Goal: Task Accomplishment & Management: Manage account settings

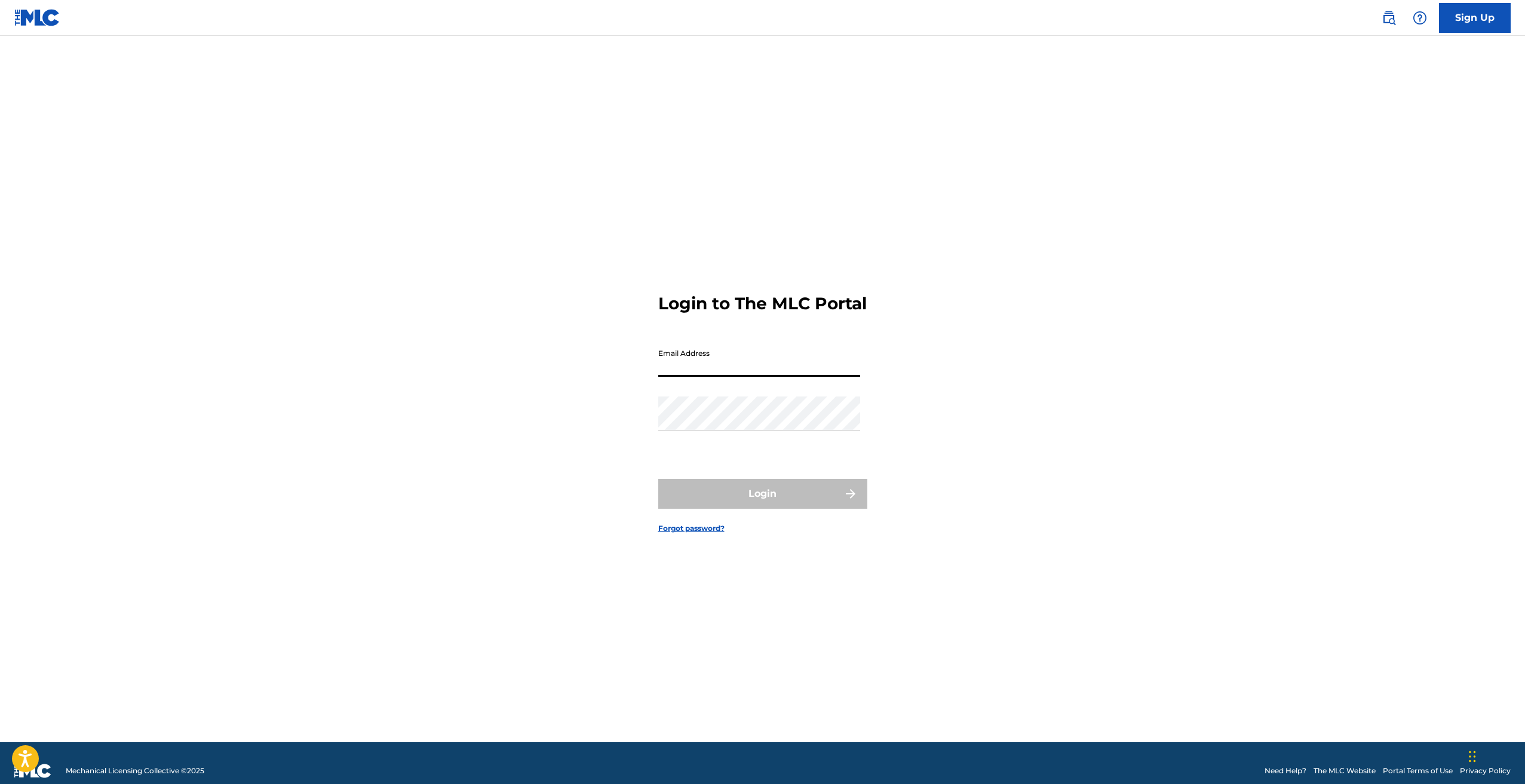
click at [686, 377] on input "Email Address" at bounding box center [759, 360] width 202 height 34
type input "[EMAIL_ADDRESS][DOMAIN_NAME]"
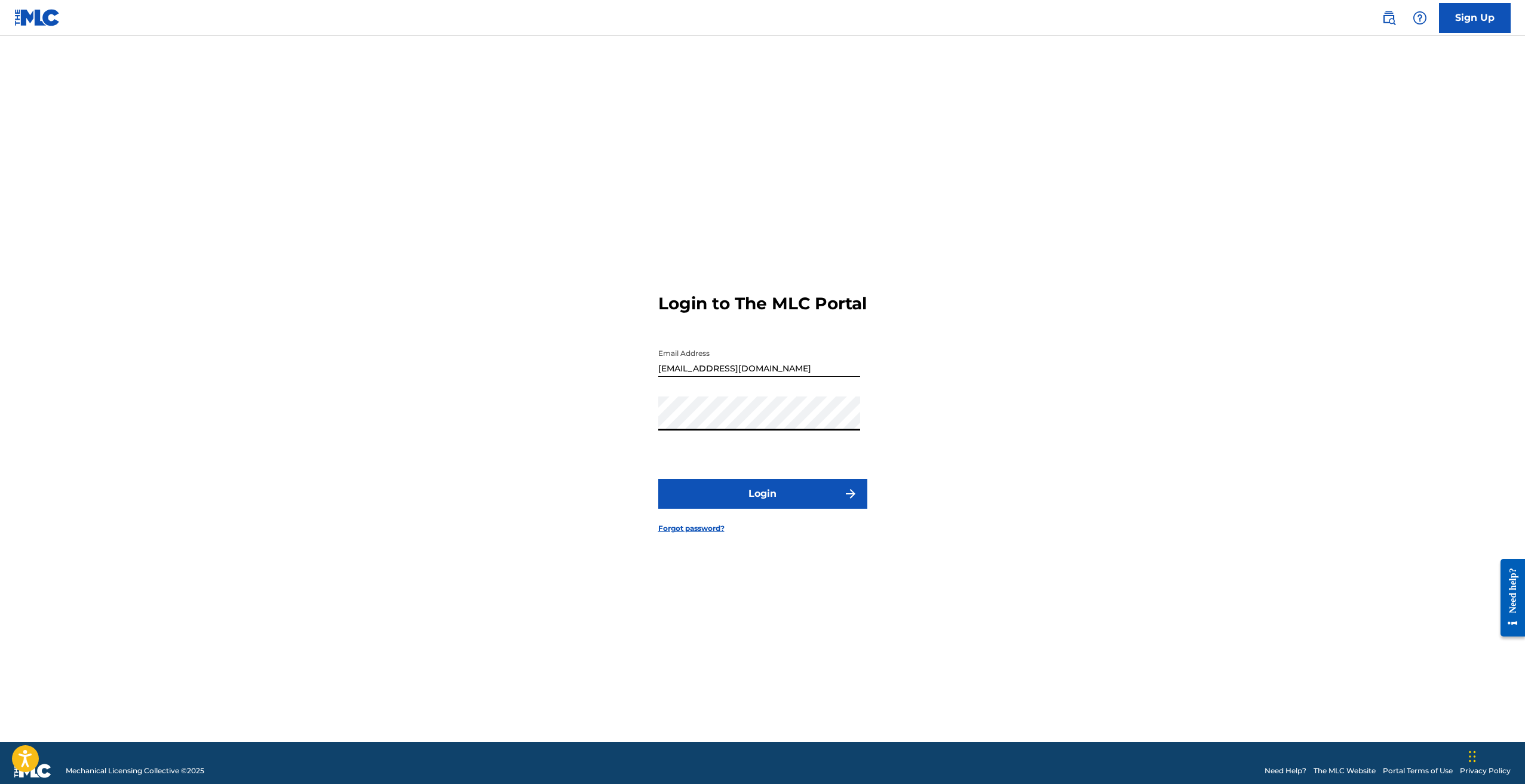
click at [755, 503] on button "Login" at bounding box center [762, 494] width 209 height 30
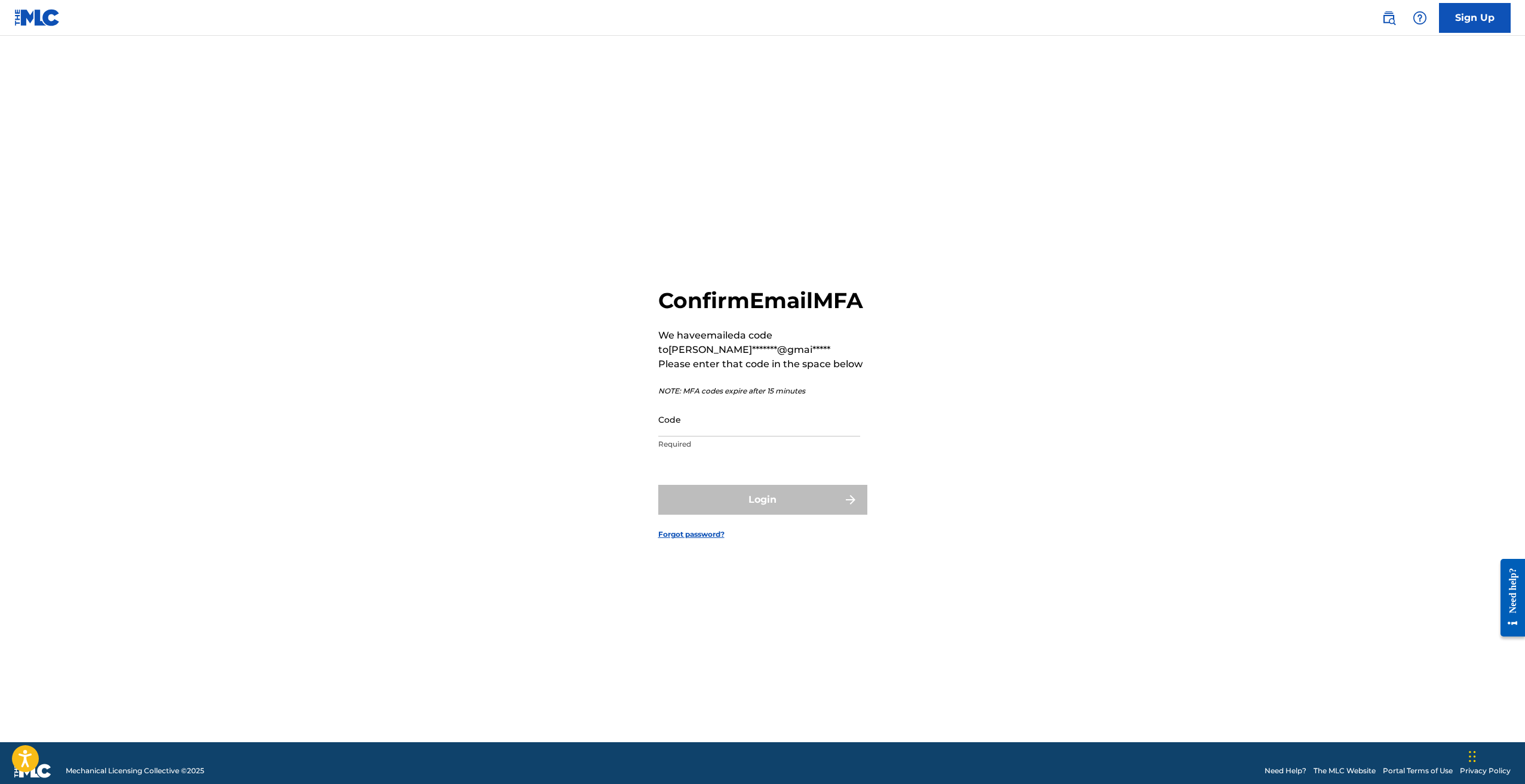
click at [713, 437] on input "Code" at bounding box center [759, 420] width 202 height 34
type input "443041"
click at [739, 514] on button "Login" at bounding box center [762, 500] width 209 height 30
